Goal: Manage account settings

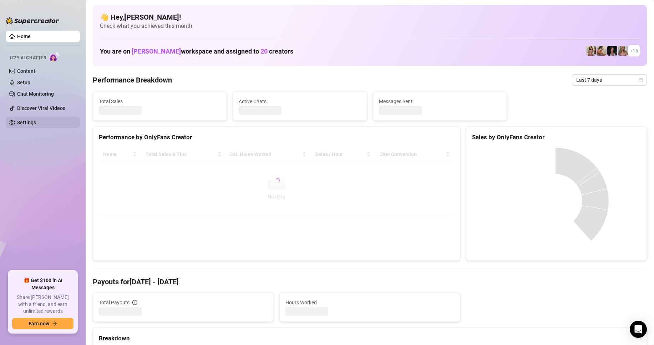
click at [36, 121] on link "Settings" at bounding box center [26, 122] width 19 height 6
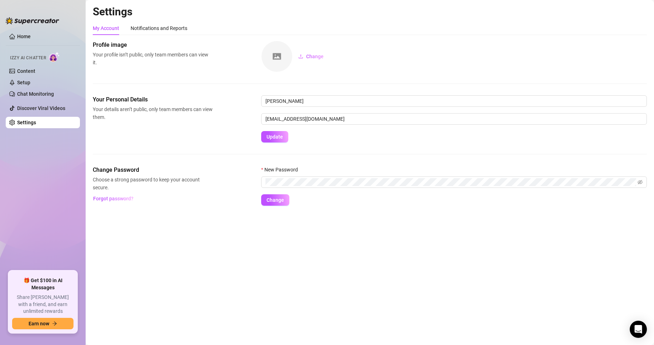
click at [167, 36] on div "My Account Notifications and Reports Profile image Your profile isn’t public, o…" at bounding box center [370, 113] width 554 height 184
click at [171, 30] on div "Notifications and Reports" at bounding box center [159, 28] width 57 height 8
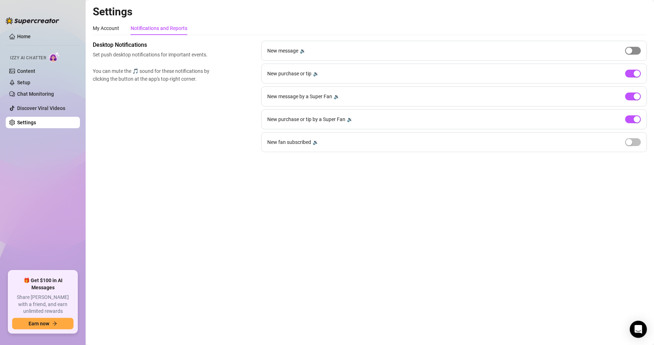
click at [630, 54] on span "button" at bounding box center [633, 51] width 16 height 8
click at [631, 144] on div "button" at bounding box center [629, 142] width 6 height 6
click at [633, 54] on span "button" at bounding box center [633, 51] width 16 height 8
click at [637, 141] on div "button" at bounding box center [636, 142] width 6 height 6
click at [29, 34] on link "Home" at bounding box center [24, 37] width 14 height 6
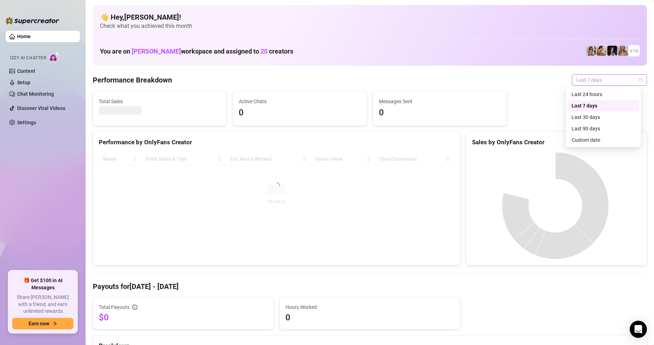
click at [581, 80] on span "Last 7 days" at bounding box center [609, 80] width 66 height 11
click at [590, 141] on div "Custom date" at bounding box center [602, 140] width 63 height 8
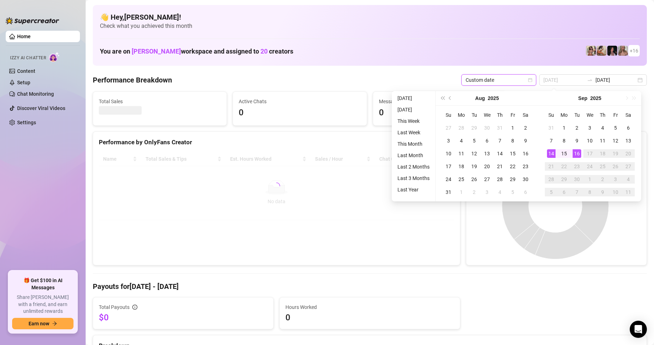
type input "2025-09-14"
click at [552, 153] on div "14" at bounding box center [551, 153] width 9 height 9
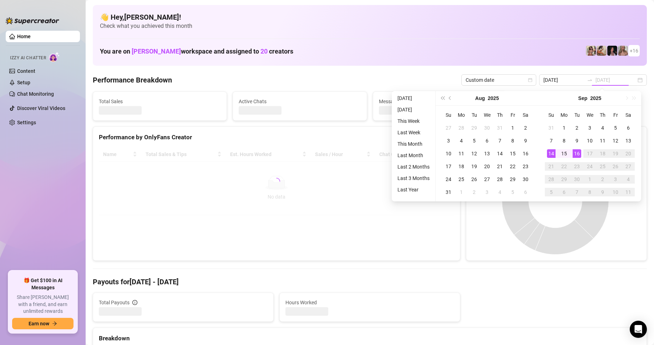
click at [552, 153] on div "14" at bounding box center [551, 153] width 9 height 9
type input "2025-09-14"
type input "2025-09-09"
type input "2025-09-14"
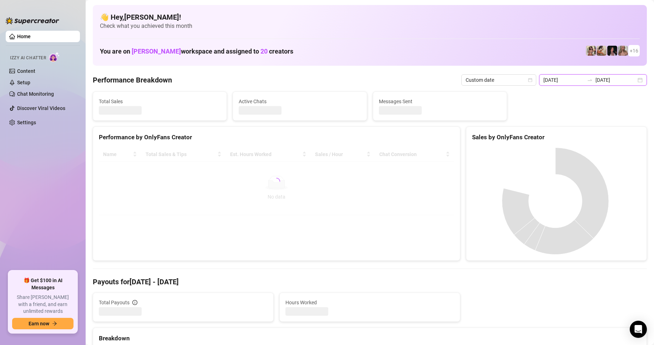
click at [580, 82] on input "2025-09-09" at bounding box center [563, 80] width 41 height 8
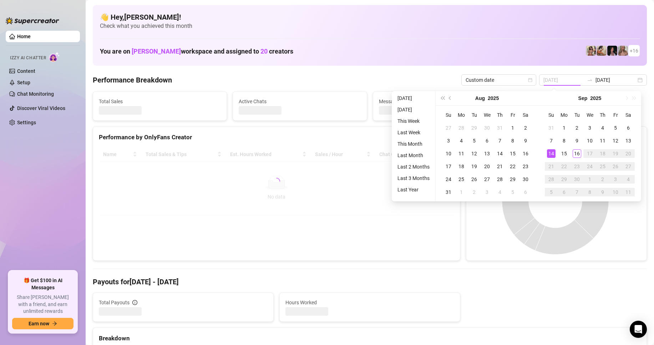
click at [550, 152] on div "14" at bounding box center [551, 153] width 9 height 9
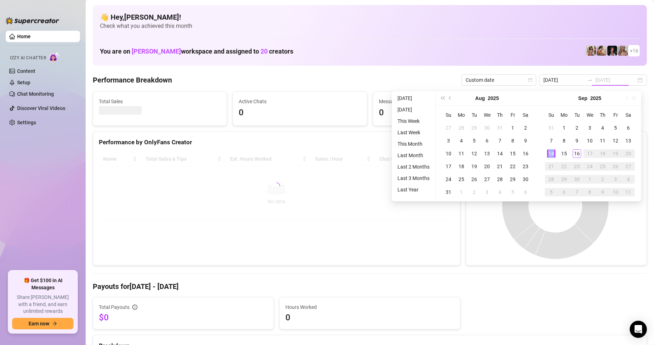
click at [550, 152] on div "14" at bounding box center [551, 153] width 9 height 9
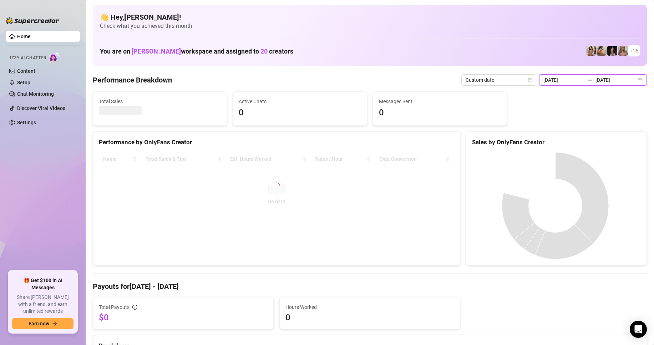
click at [572, 82] on input "2025-09-09" at bounding box center [563, 80] width 41 height 8
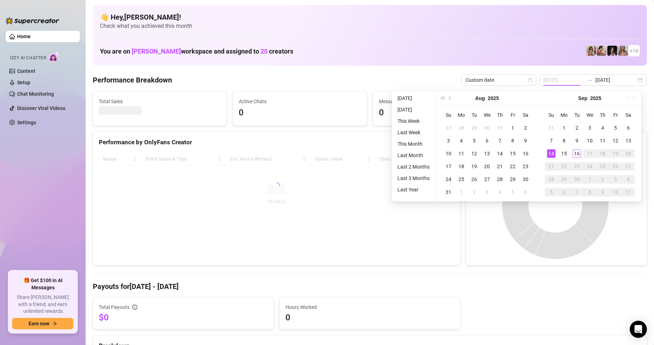
click at [550, 153] on div "14" at bounding box center [551, 153] width 9 height 9
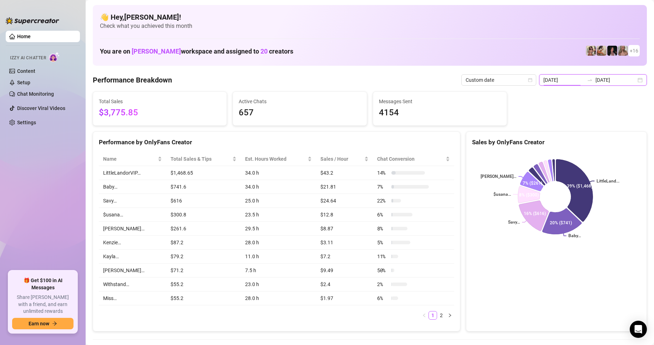
click at [578, 81] on input "2025-09-09" at bounding box center [563, 80] width 41 height 8
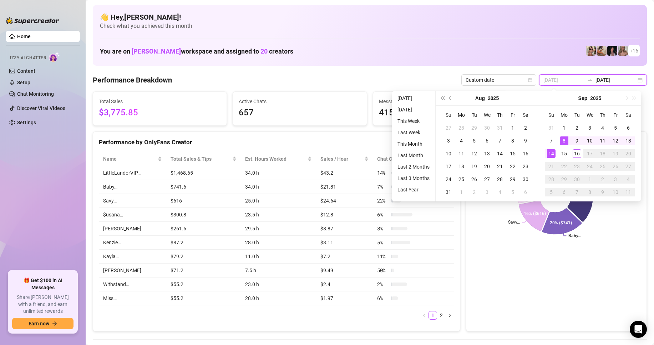
type input "2025-09-14"
click at [552, 154] on div "14" at bounding box center [551, 153] width 9 height 9
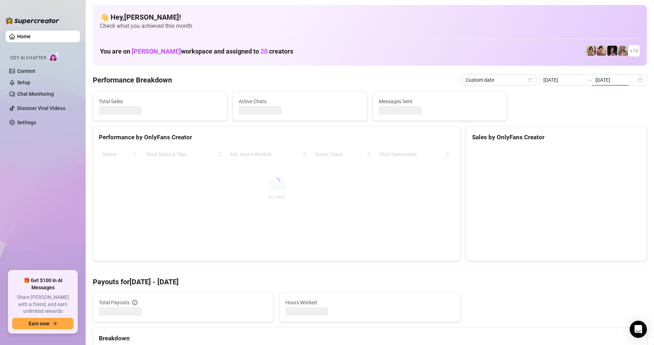
type input "2025-09-14"
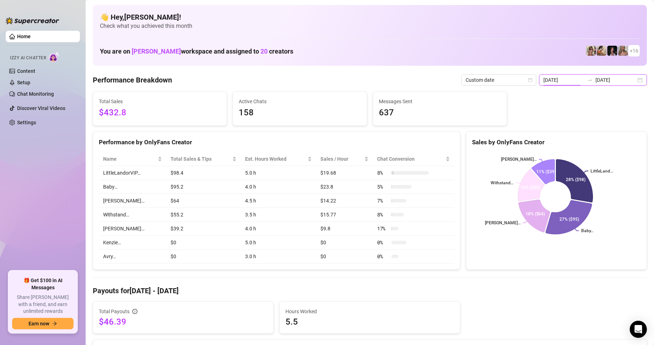
click at [555, 81] on input "2025-09-14" at bounding box center [563, 80] width 41 height 8
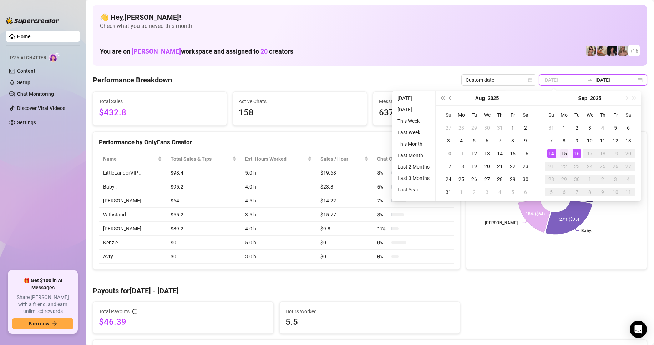
type input "2025-09-15"
click at [562, 153] on div "15" at bounding box center [564, 153] width 9 height 9
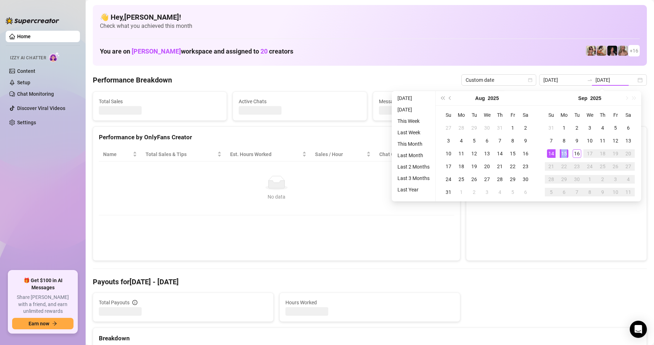
type input "2025-09-15"
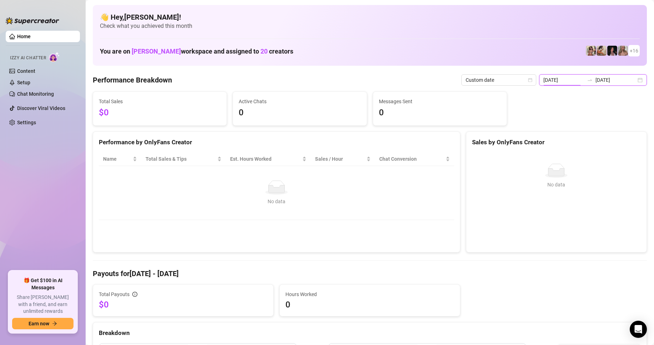
click at [567, 83] on input "2025-09-15" at bounding box center [563, 80] width 41 height 8
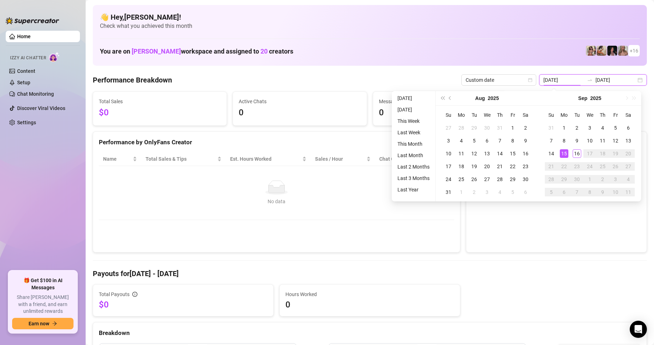
click at [625, 79] on input "2025-09-15" at bounding box center [615, 80] width 41 height 8
type input "2025-09-16"
click at [575, 154] on div "16" at bounding box center [576, 153] width 9 height 9
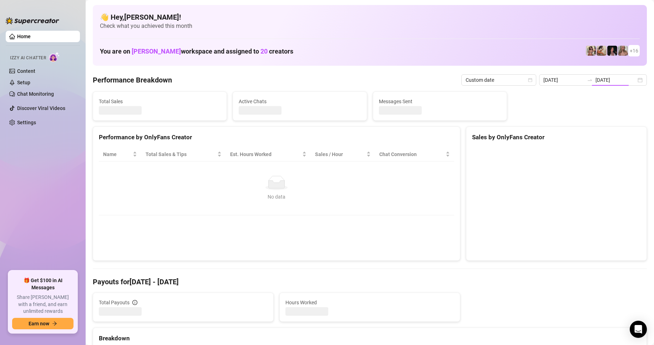
type input "2025-09-16"
click at [599, 80] on input "2025-09-16" at bounding box center [615, 80] width 41 height 8
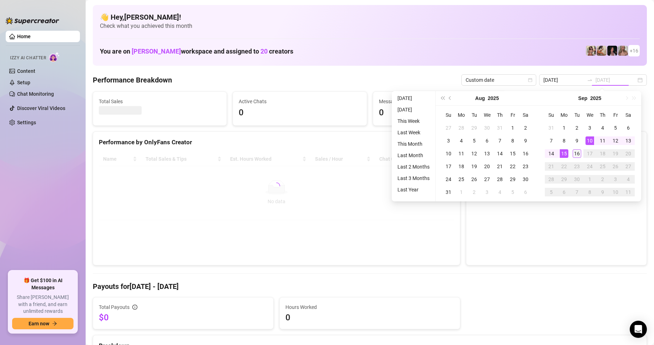
click at [577, 155] on div "16" at bounding box center [576, 153] width 9 height 9
type input "2025-09-16"
click at [577, 155] on div "16" at bounding box center [576, 153] width 9 height 9
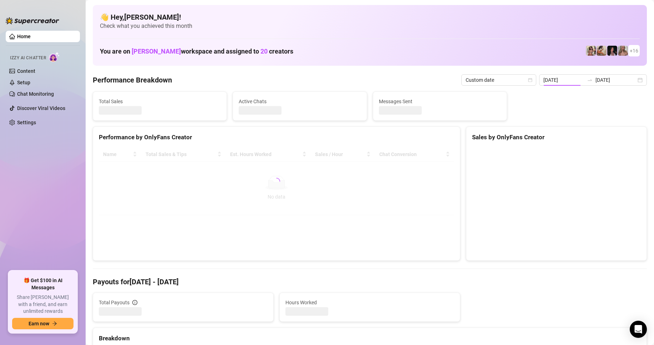
type input "2025-09-16"
